Goal: Transaction & Acquisition: Purchase product/service

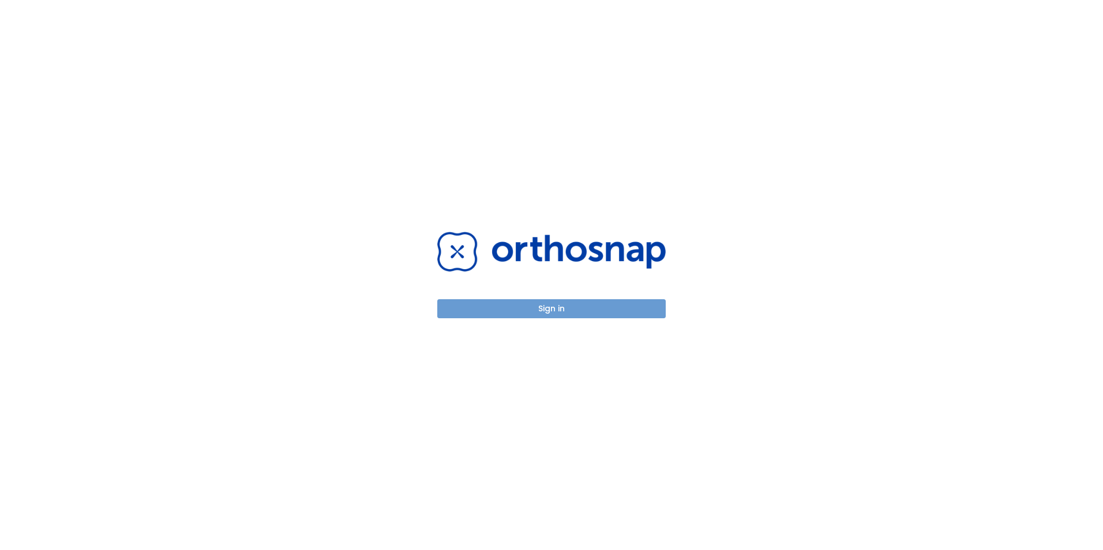
click at [555, 307] on button "Sign in" at bounding box center [551, 308] width 228 height 19
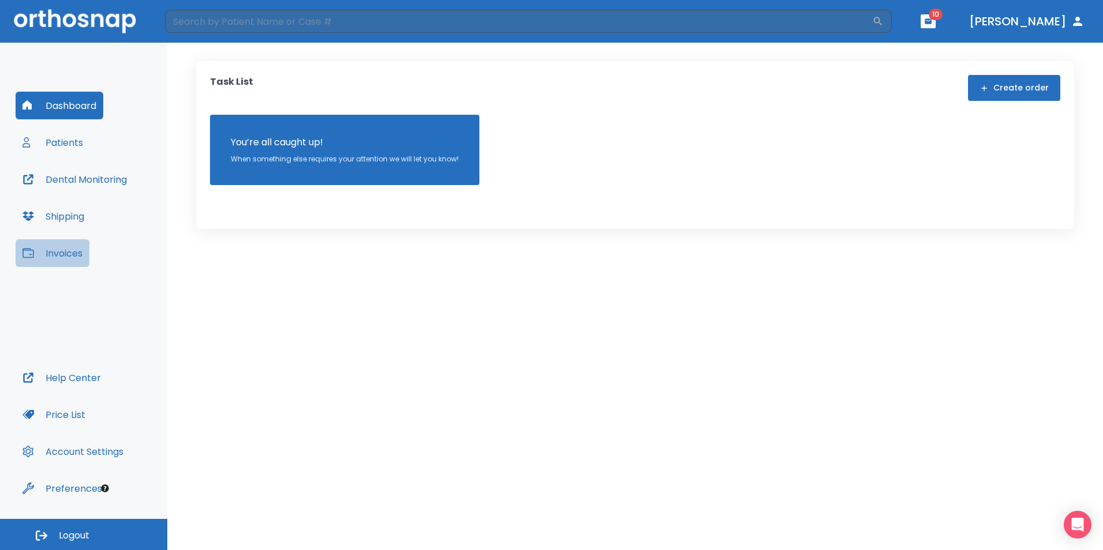
click at [80, 252] on button "Invoices" at bounding box center [53, 253] width 74 height 28
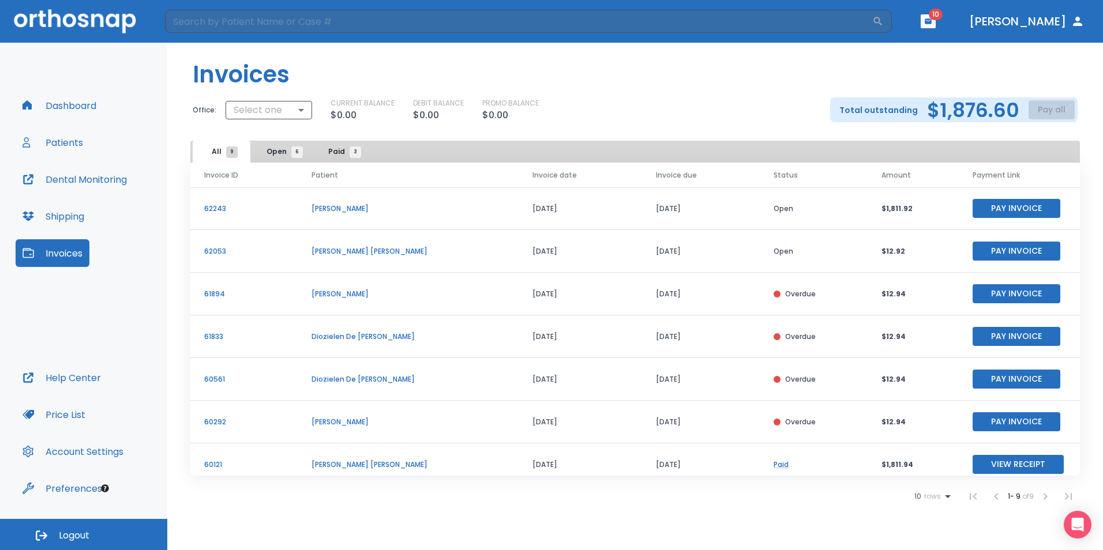
click at [702, 105] on div "CURRENT BALANCE $0.00 DEBIT BALANCE $0.00 PROMO BALANCE $0.00" at bounding box center [571, 110] width 481 height 24
click at [881, 247] on p "$12.92" at bounding box center [912, 251] width 63 height 10
click at [975, 28] on header "​ 10 [PERSON_NAME]" at bounding box center [551, 21] width 1103 height 43
click at [932, 19] on icon "button" at bounding box center [928, 20] width 7 height 5
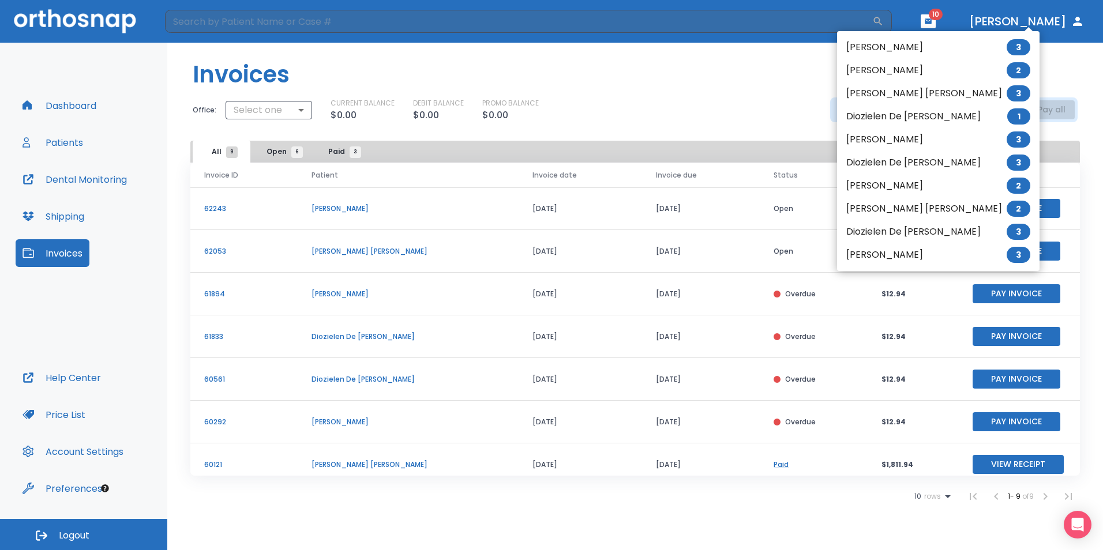
click at [940, 39] on li "[PERSON_NAME] 3" at bounding box center [938, 47] width 202 height 23
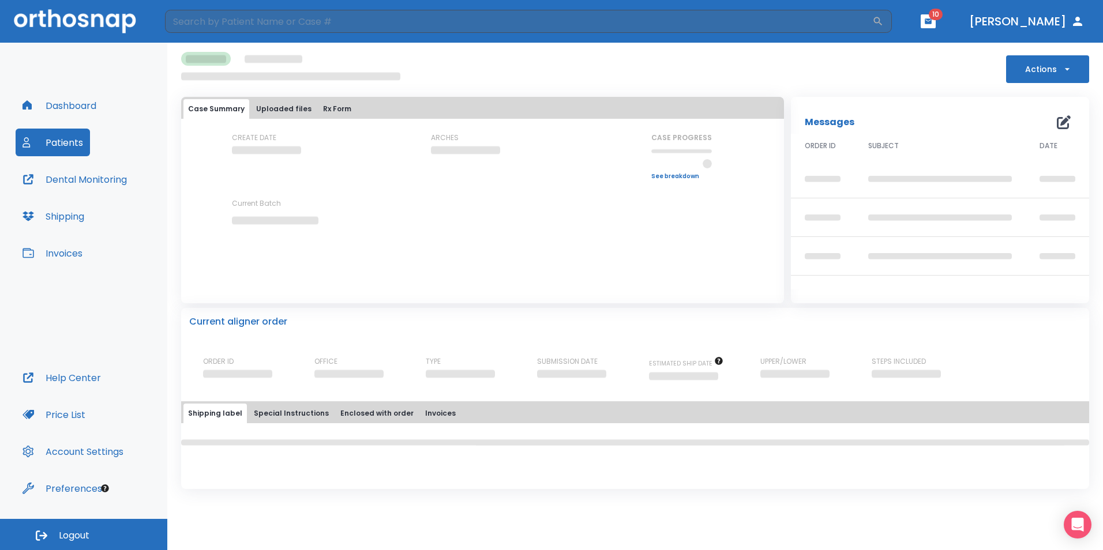
click at [893, 152] on th "SUBJECT" at bounding box center [939, 147] width 171 height 27
click at [854, 99] on div "Messages 0" at bounding box center [940, 115] width 298 height 37
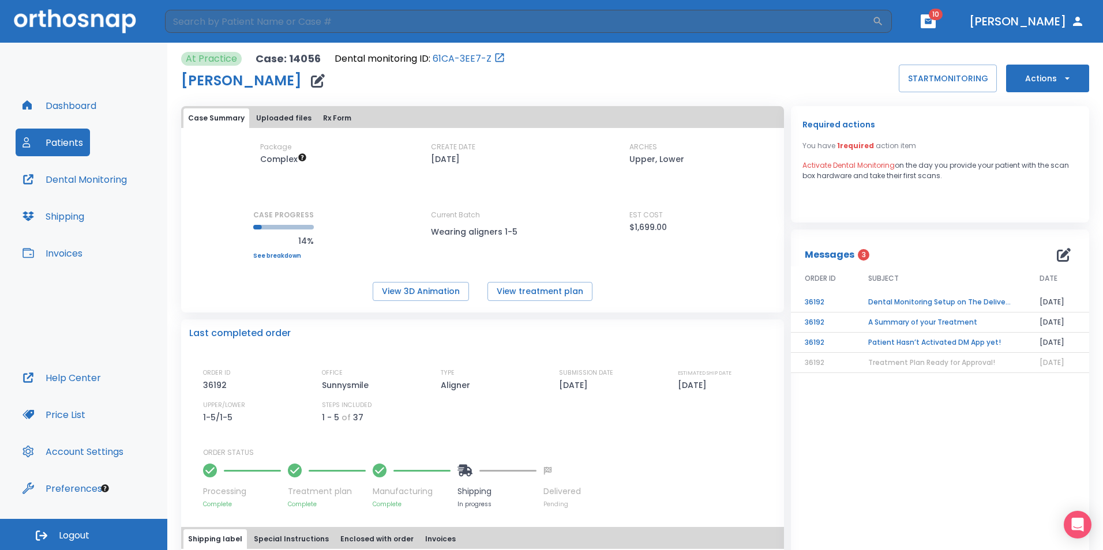
click at [69, 256] on button "Invoices" at bounding box center [53, 253] width 74 height 28
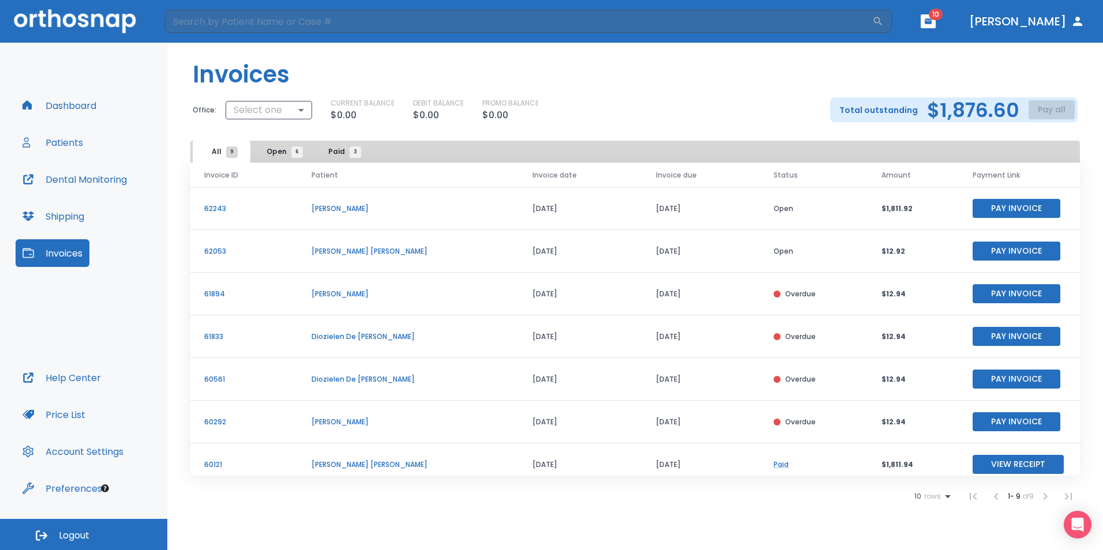
click at [761, 98] on div "CURRENT BALANCE $0.00 DEBIT BALANCE $0.00 PROMO BALANCE $0.00" at bounding box center [571, 110] width 481 height 24
click at [924, 115] on div "Total outstanding $1,876.60 Pay all" at bounding box center [953, 109] width 247 height 25
click at [1054, 114] on div "Total outstanding $1,876.60 Pay all" at bounding box center [953, 109] width 247 height 25
click at [777, 104] on div "CURRENT BALANCE $0.00 DEBIT BALANCE $0.00 PROMO BALANCE $0.00" at bounding box center [571, 110] width 481 height 24
click at [335, 111] on p "$0.00" at bounding box center [344, 115] width 26 height 14
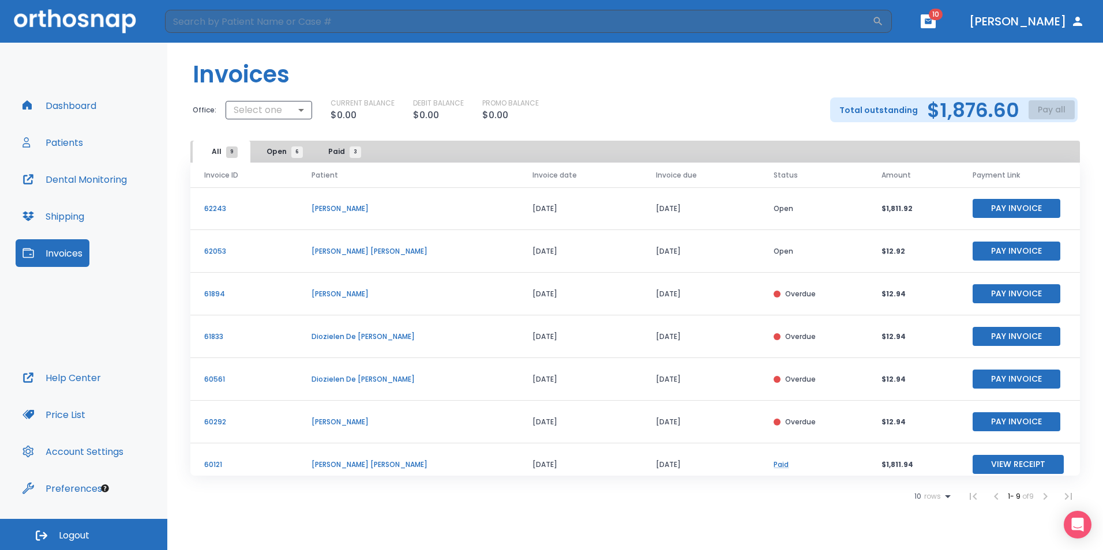
click at [696, 73] on header "Invoices" at bounding box center [635, 70] width 936 height 55
click at [267, 147] on span "Open 6" at bounding box center [281, 152] width 31 height 10
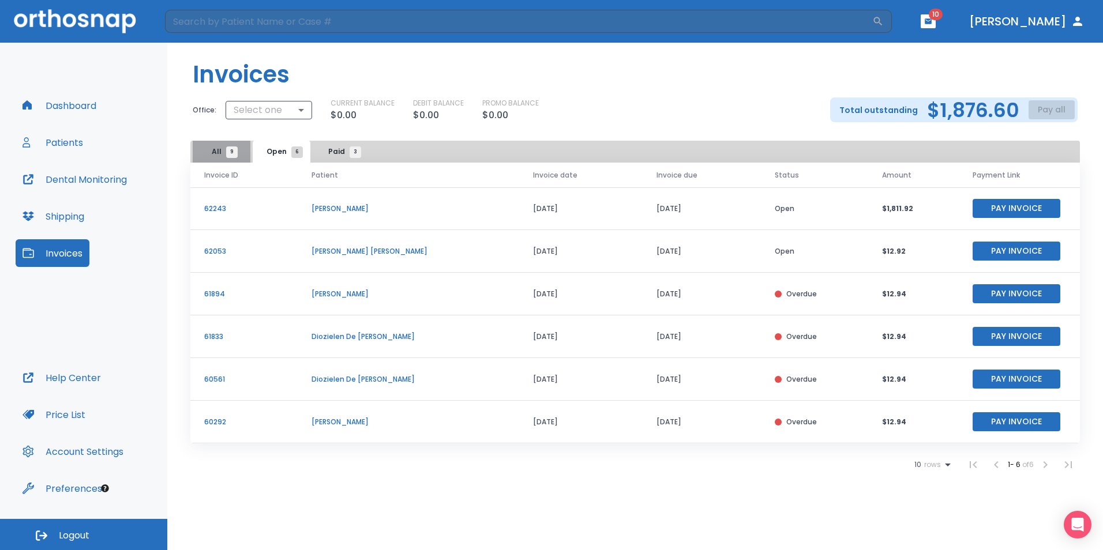
click at [228, 155] on span "9" at bounding box center [232, 153] width 12 height 12
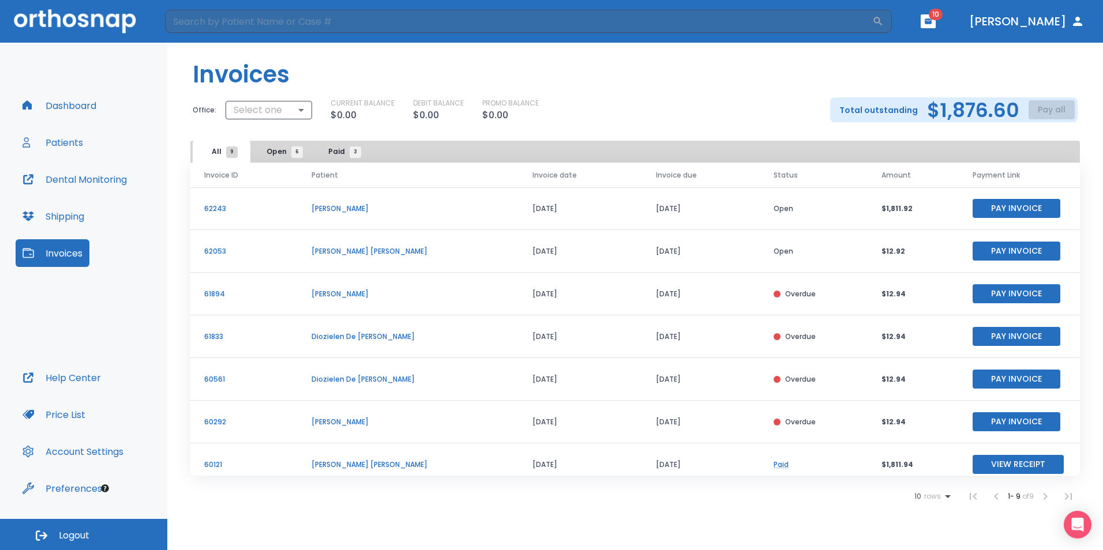
drag, startPoint x: 228, startPoint y: 155, endPoint x: 598, endPoint y: 36, distance: 388.9
click at [598, 36] on div "​ 10 [PERSON_NAME] Dashboard Patients Dental Monitoring Shipping Invoices Help …" at bounding box center [551, 275] width 1103 height 550
click at [708, 80] on header "Invoices" at bounding box center [635, 70] width 936 height 55
click at [973, 110] on h2 "$1,876.60" at bounding box center [973, 110] width 92 height 17
click at [1051, 114] on div "Total outstanding $1,876.60 Pay all" at bounding box center [953, 109] width 247 height 25
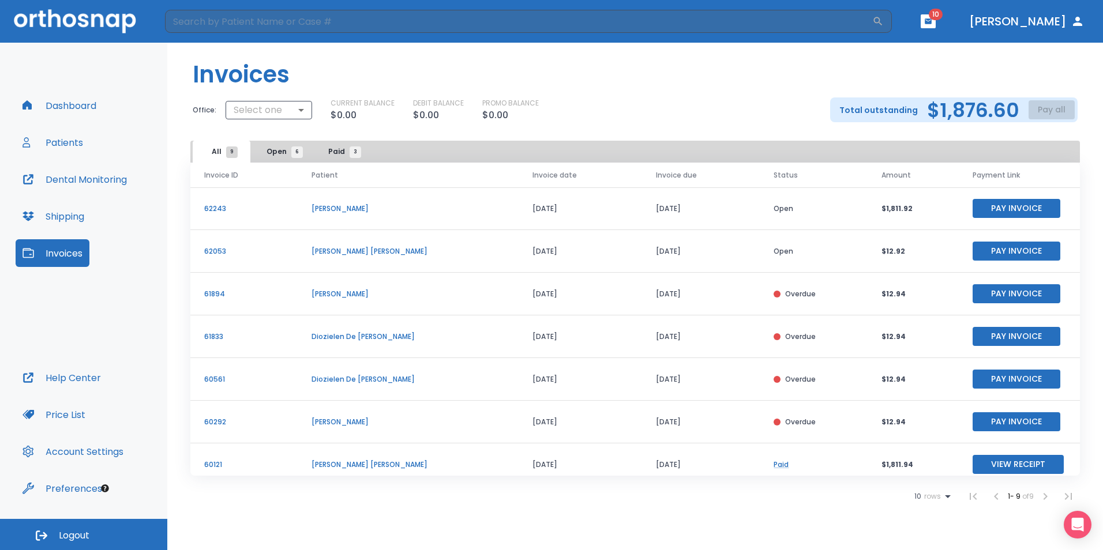
click at [1051, 114] on div "Total outstanding $1,876.60 Pay all" at bounding box center [953, 109] width 247 height 25
click at [1015, 208] on button "Pay Invoice" at bounding box center [1017, 208] width 88 height 19
click at [996, 426] on button "Pay Invoice" at bounding box center [1017, 421] width 88 height 19
click at [724, 110] on div "CURRENT BALANCE $0.00 DEBIT BALANCE $0.00 PROMO BALANCE $0.00" at bounding box center [571, 110] width 481 height 24
click at [669, 115] on div "CURRENT BALANCE $0.00 DEBIT BALANCE $0.00 PROMO BALANCE $0.00" at bounding box center [571, 110] width 481 height 24
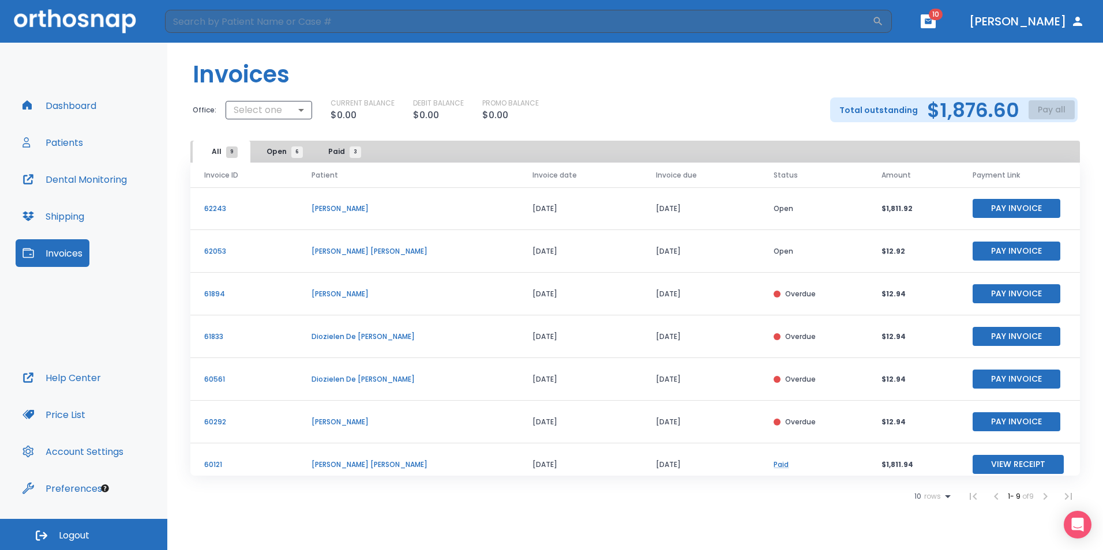
click at [1046, 107] on div "Total outstanding $1,876.60 Pay all" at bounding box center [953, 109] width 247 height 25
click at [997, 255] on button "Pay Invoice" at bounding box center [1017, 251] width 88 height 19
click at [1004, 295] on button "Pay Invoice" at bounding box center [1017, 293] width 88 height 19
click at [998, 419] on button "Pay Invoice" at bounding box center [1017, 421] width 88 height 19
click at [1000, 380] on button "Pay Invoice" at bounding box center [1017, 379] width 88 height 19
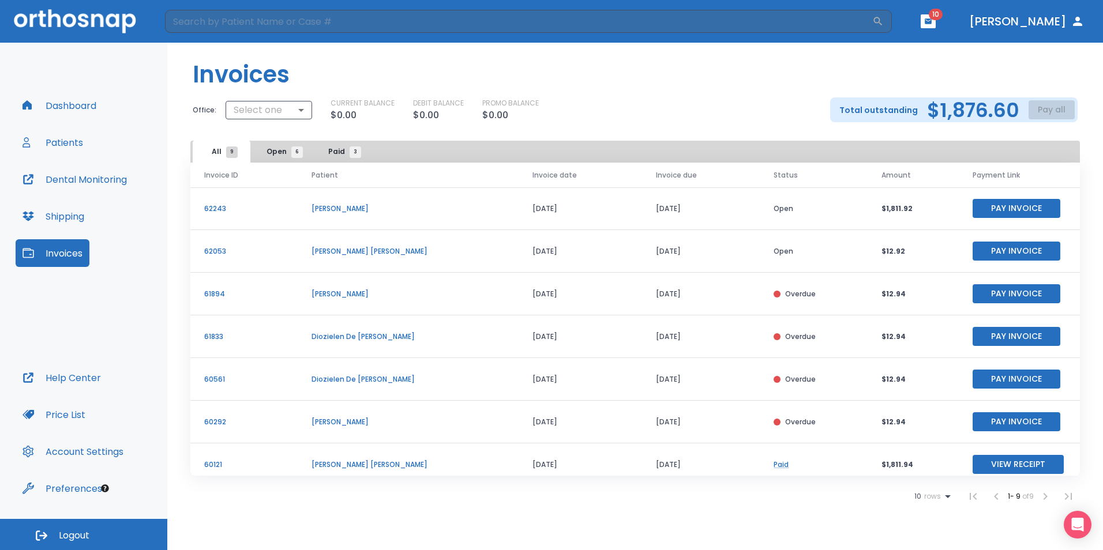
click at [975, 333] on button "Pay Invoice" at bounding box center [1017, 336] width 88 height 19
click at [995, 298] on button "Pay Invoice" at bounding box center [1017, 293] width 88 height 19
click at [530, 106] on p "PROMO BALANCE" at bounding box center [510, 103] width 57 height 10
click at [44, 249] on button "Invoices" at bounding box center [53, 253] width 74 height 28
click at [1060, 111] on div "Total outstanding $1,876.60 Pay all" at bounding box center [953, 109] width 247 height 25
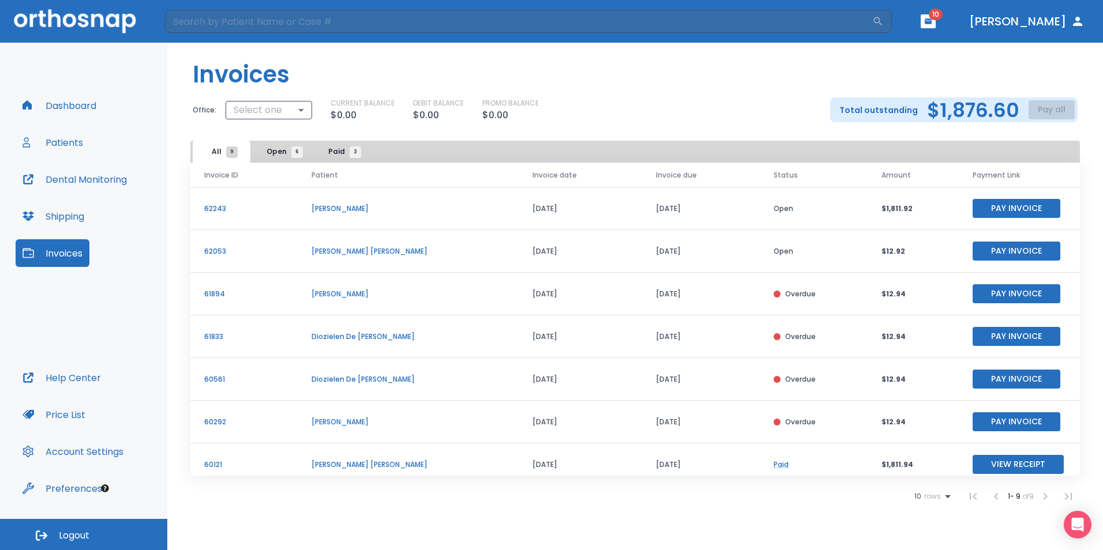
click at [944, 110] on h2 "$1,876.60" at bounding box center [973, 110] width 92 height 17
click at [728, 105] on div "CURRENT BALANCE $0.00 DEBIT BALANCE $0.00 PROMO BALANCE $0.00" at bounding box center [571, 110] width 481 height 24
click at [300, 110] on body "​ 10 [PERSON_NAME] Dashboard Patients Dental Monitoring Shipping Invoices Help …" at bounding box center [551, 275] width 1103 height 550
click at [284, 154] on li "Sunnysmile" at bounding box center [267, 157] width 87 height 21
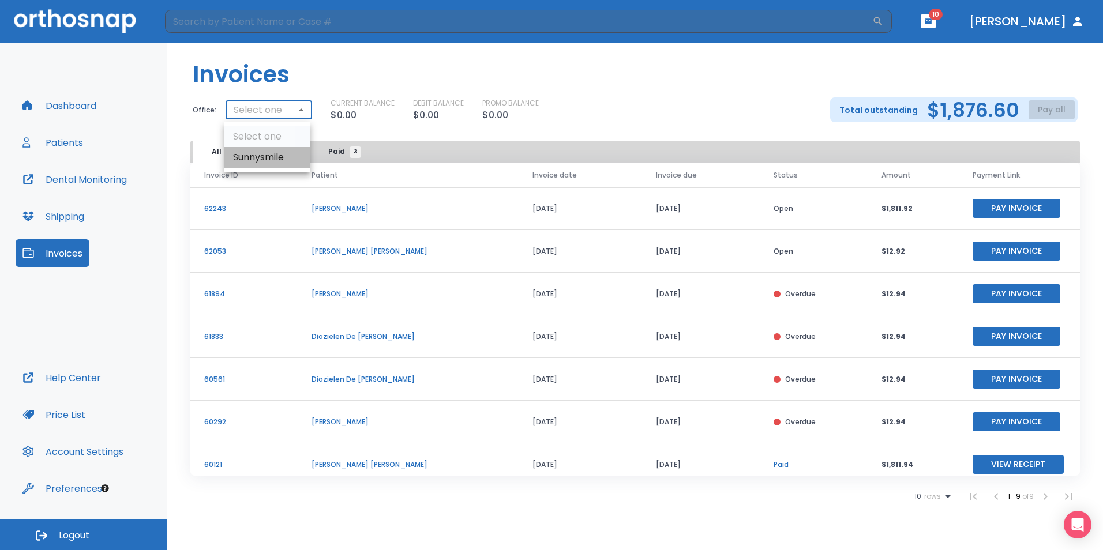
type input "3119"
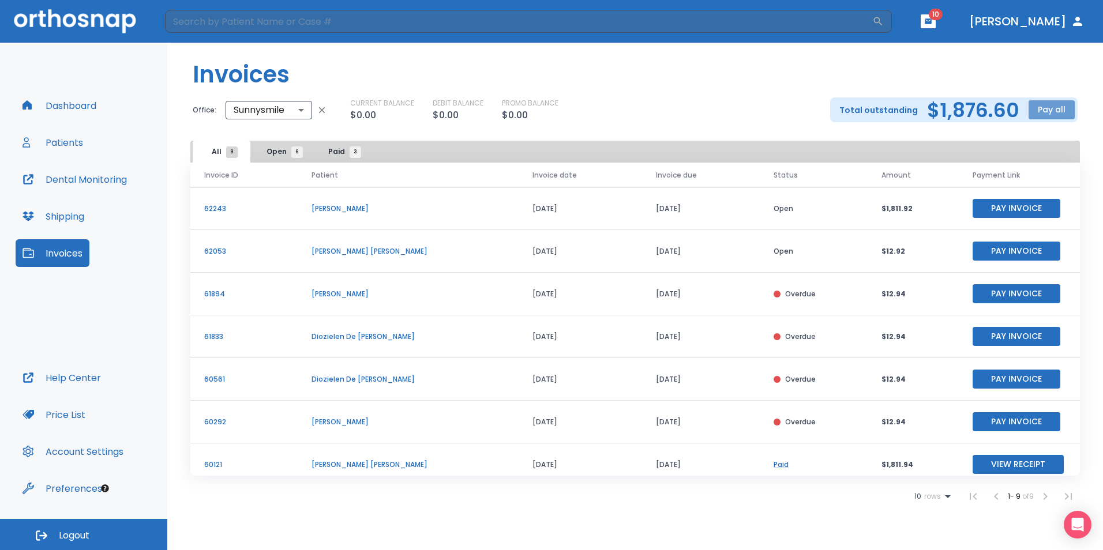
click at [1043, 110] on button "Pay all" at bounding box center [1051, 109] width 46 height 19
click at [1063, 142] on p "Pay by CC or Bank account" at bounding box center [1038, 138] width 97 height 10
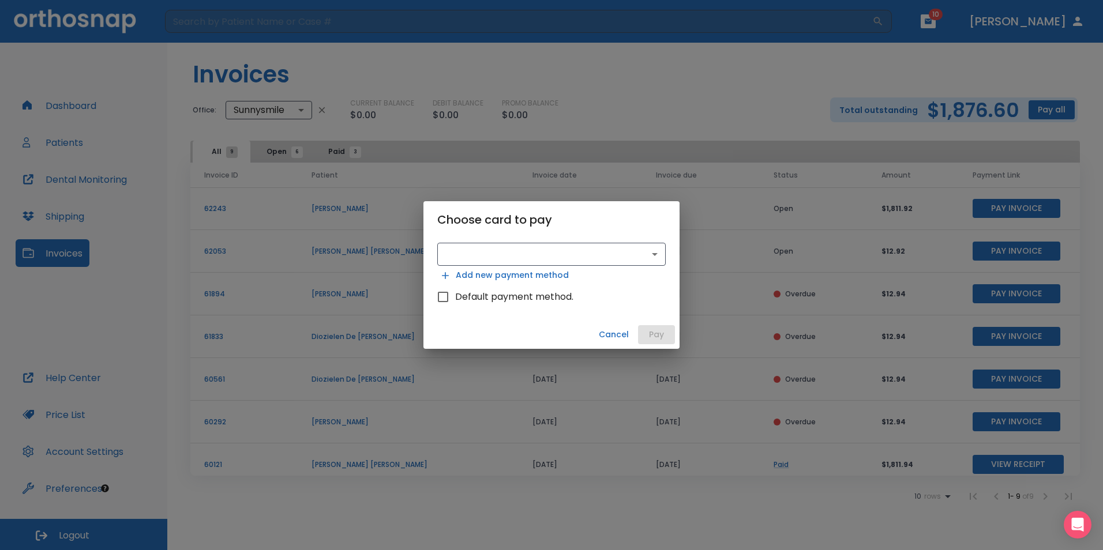
click at [674, 259] on div "​ ​ Add new payment method Default payment method." at bounding box center [551, 279] width 256 height 82
click at [643, 258] on body "​ 10 [PERSON_NAME] Dashboard Patients Dental Monitoring Shipping Invoices Help …" at bounding box center [551, 275] width 1103 height 550
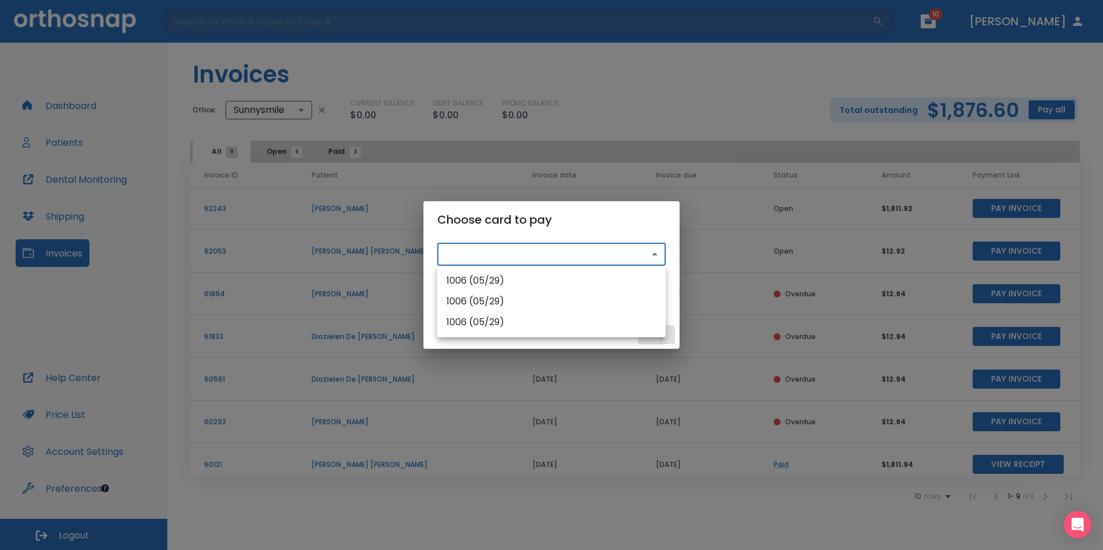
click at [590, 287] on li "1006 (05/29)" at bounding box center [551, 281] width 228 height 21
type input "src_1Rvm2DHMfdBZStQ1xdbo2ovd"
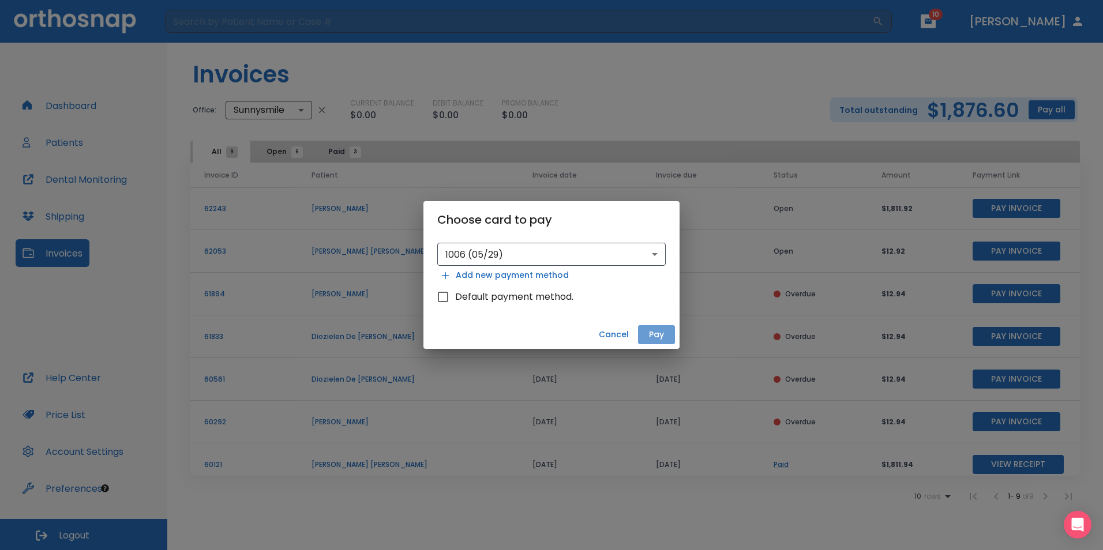
click at [647, 337] on button "Pay" at bounding box center [656, 334] width 37 height 19
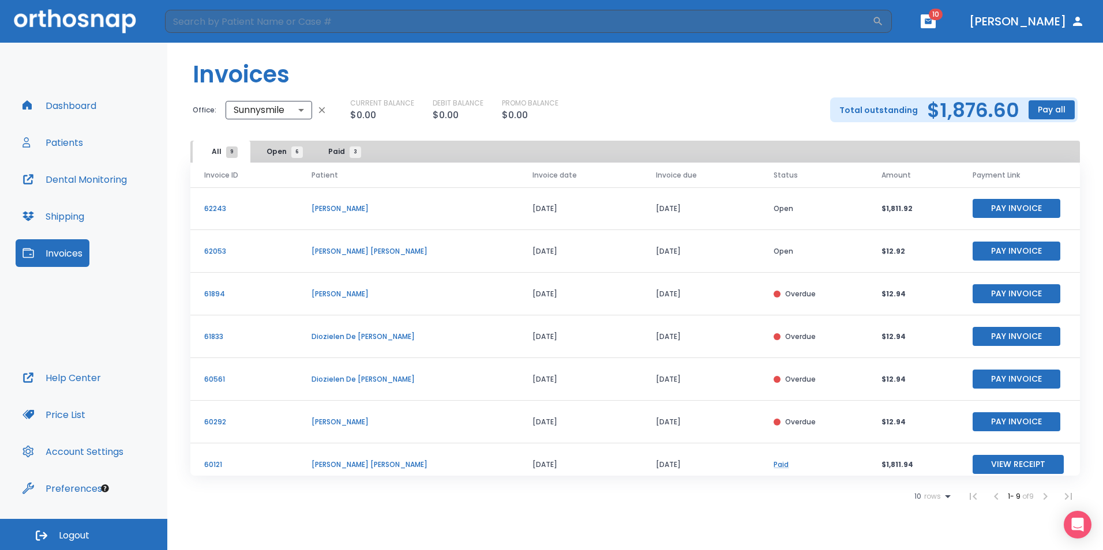
click at [376, 80] on header "Invoices" at bounding box center [635, 70] width 936 height 55
click at [906, 95] on header "Invoices" at bounding box center [635, 70] width 936 height 55
click at [906, 99] on div "Total outstanding $1,876.60 Pay all" at bounding box center [953, 109] width 247 height 25
click at [581, 90] on header "Invoices" at bounding box center [635, 70] width 936 height 55
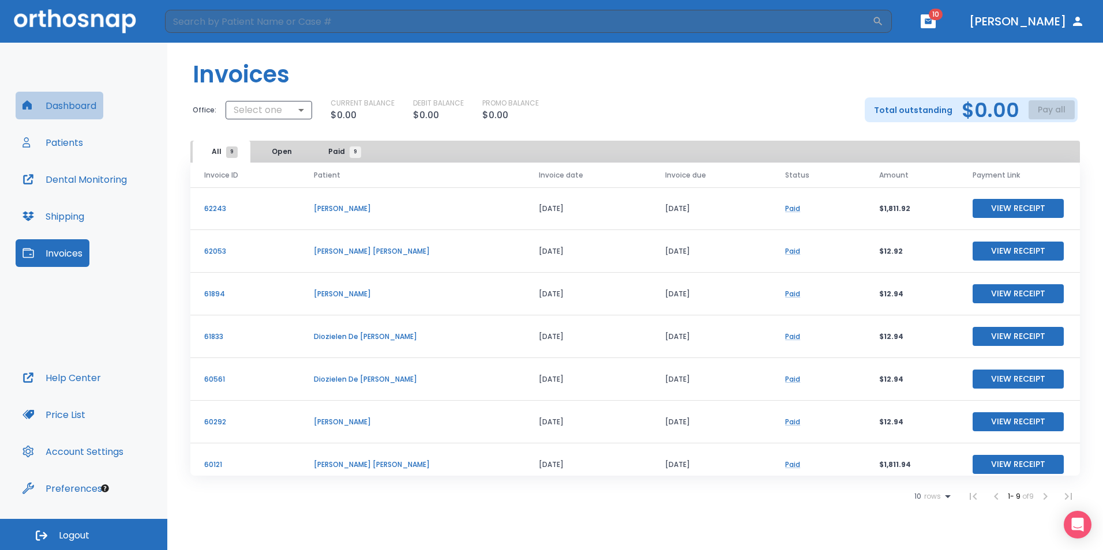
click at [62, 108] on button "Dashboard" at bounding box center [60, 106] width 88 height 28
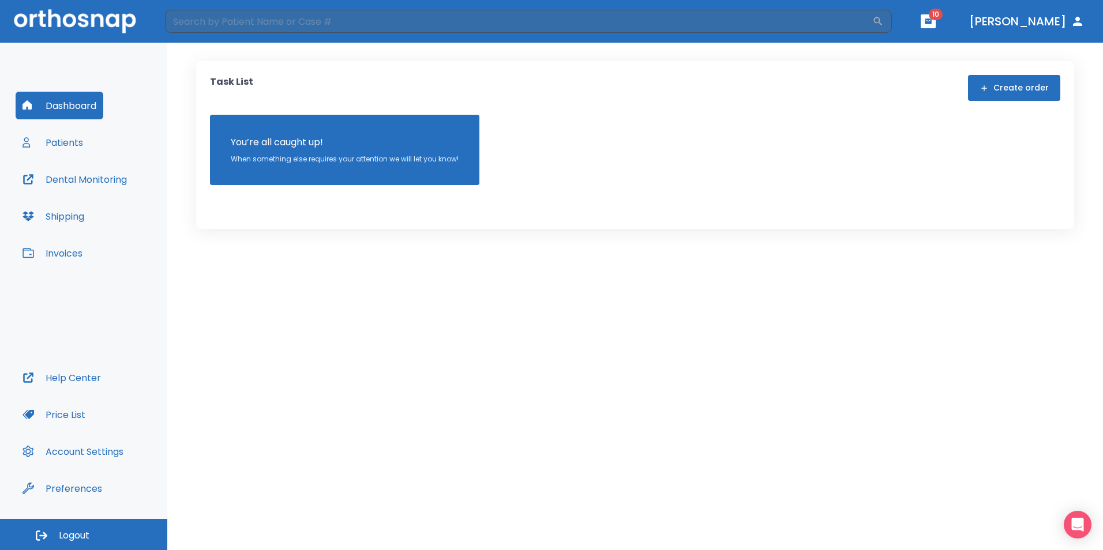
click at [62, 108] on button "Dashboard" at bounding box center [60, 106] width 88 height 28
